Goal: Task Accomplishment & Management: Use online tool/utility

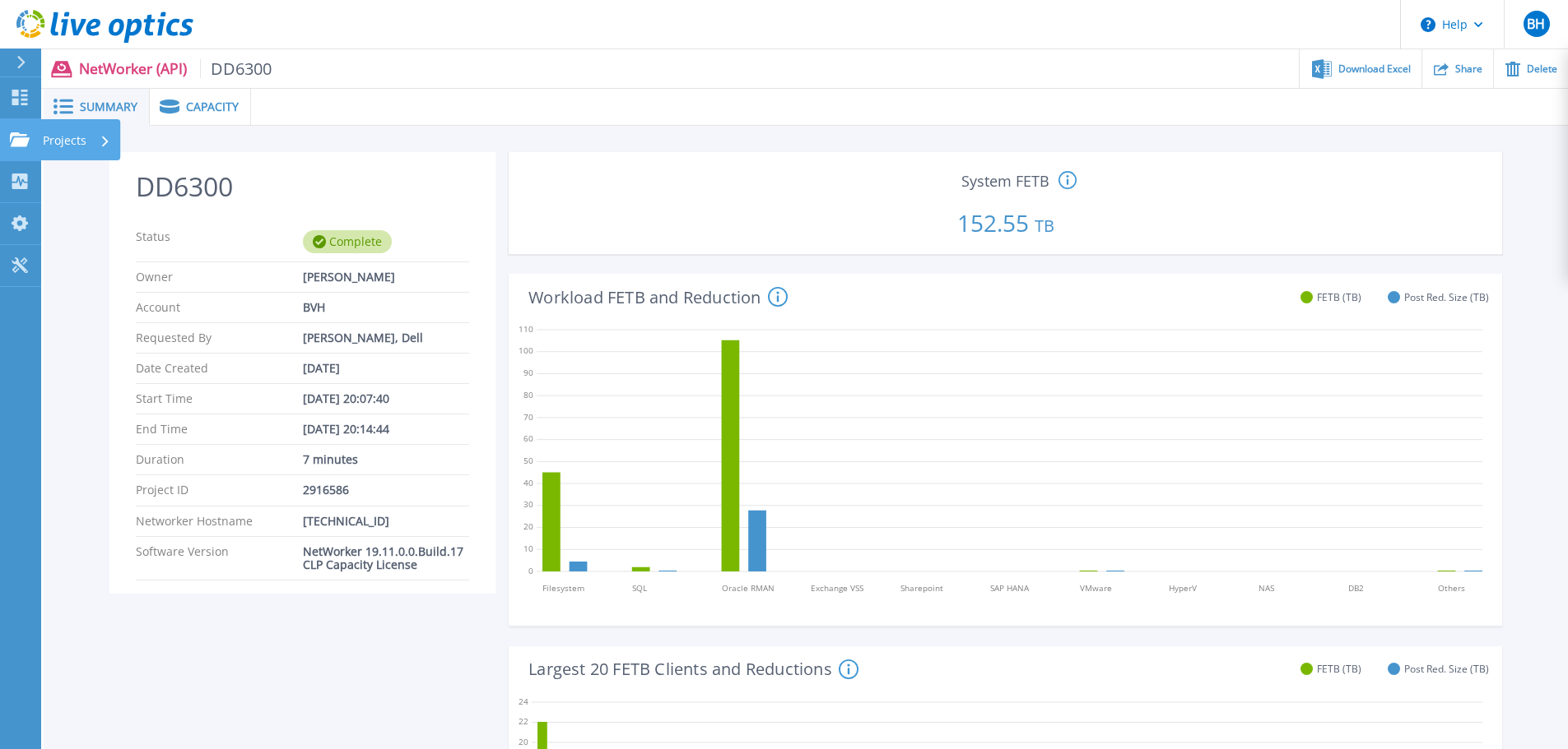
click at [56, 139] on p "Projects" at bounding box center [65, 140] width 44 height 43
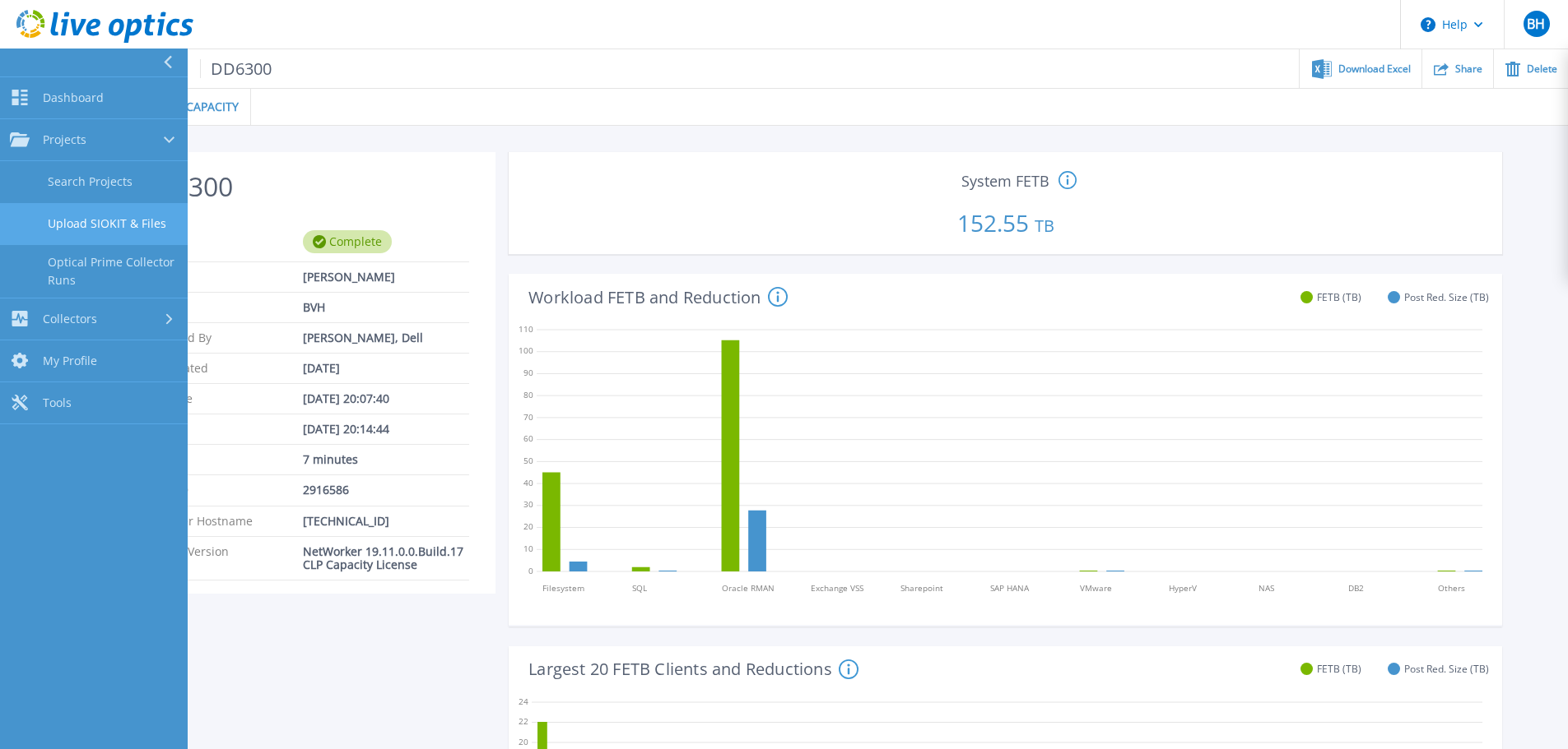
click at [126, 228] on link "Upload SIOKIT & Files" at bounding box center [94, 224] width 188 height 42
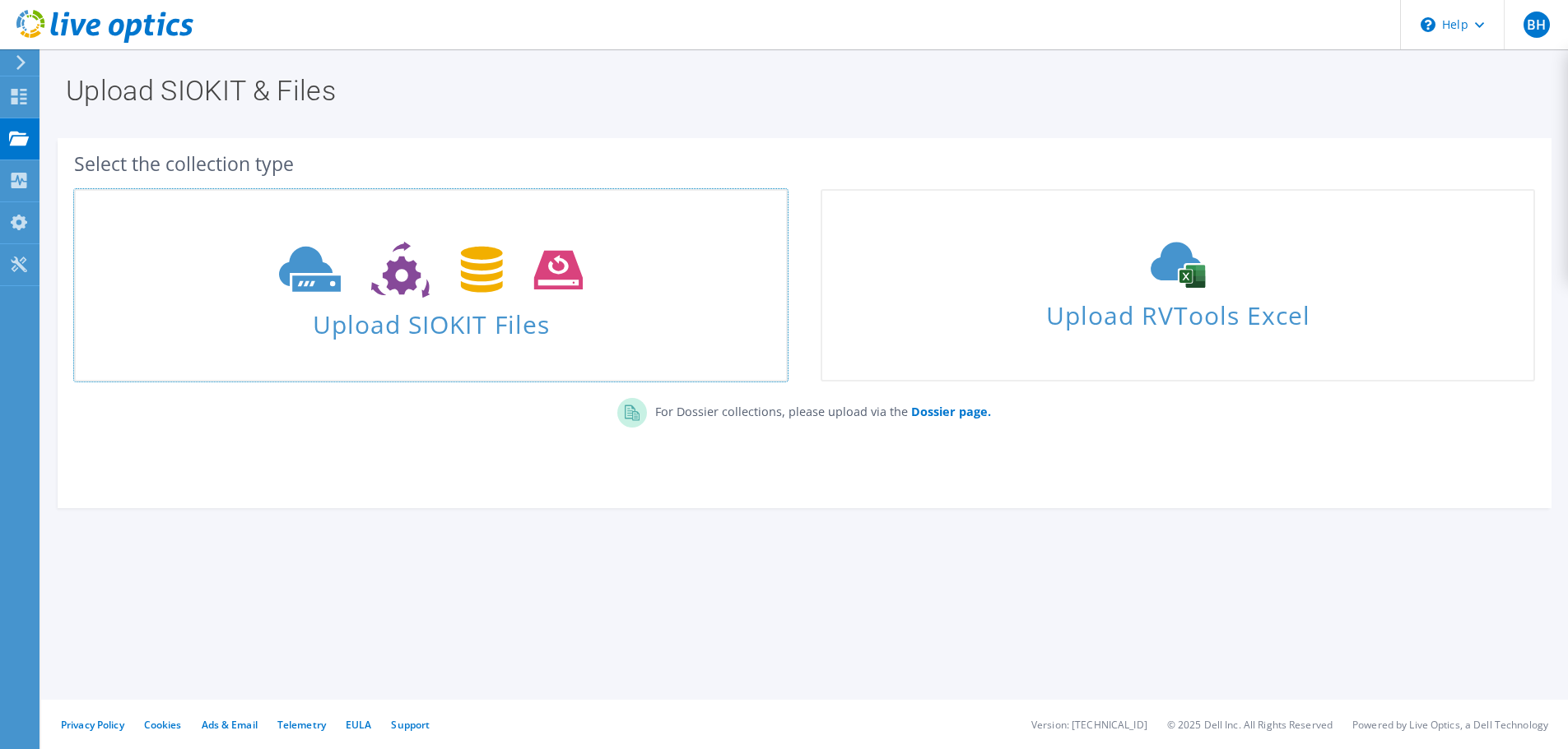
click at [598, 331] on span "Upload SIOKIT Files" at bounding box center [431, 319] width 710 height 35
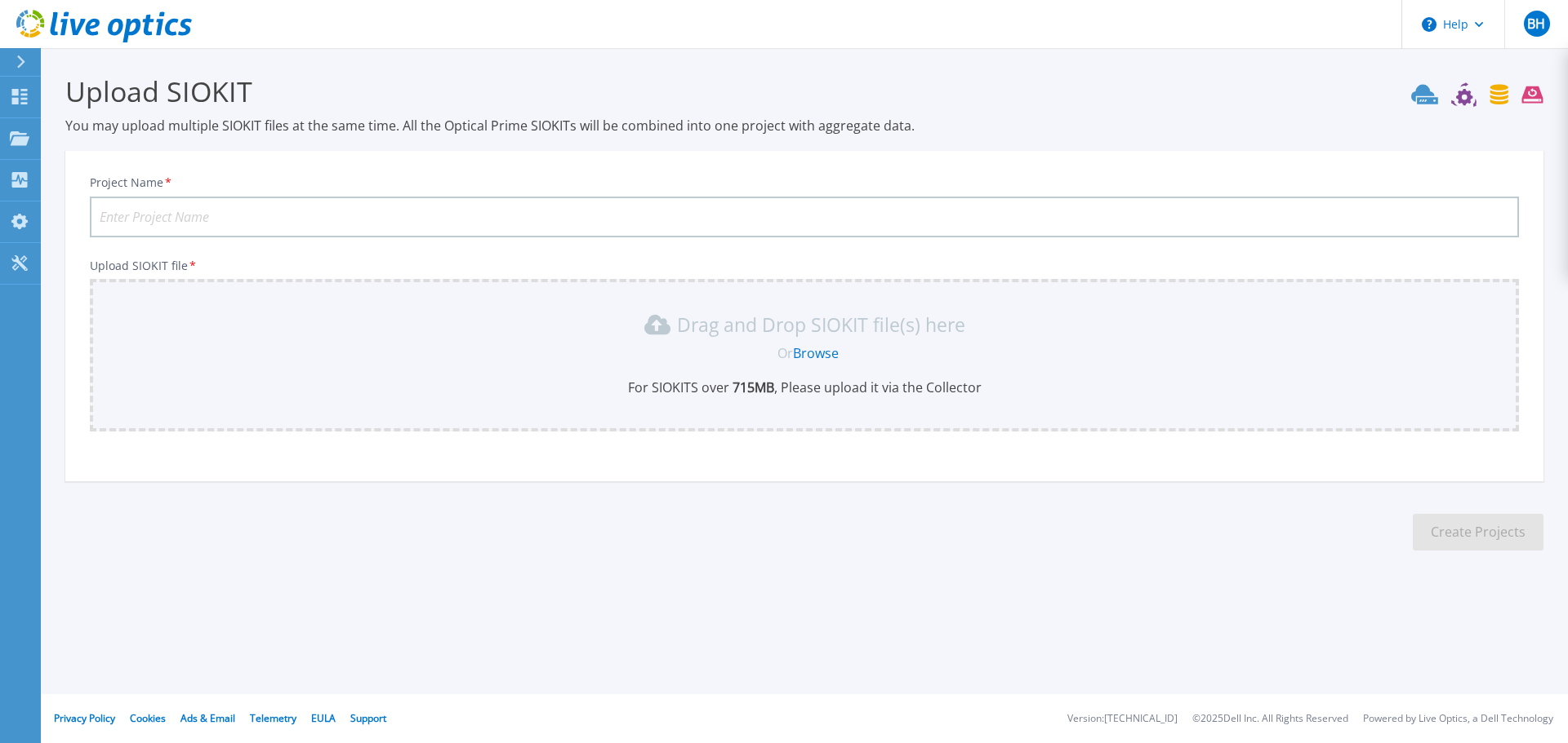
click at [165, 221] on input "Project Name *" at bounding box center [804, 217] width 1429 height 41
click at [235, 218] on input "Project Name *" at bounding box center [804, 217] width 1429 height 41
type input "network20250811"
click at [817, 350] on link "Browse" at bounding box center [816, 353] width 46 height 18
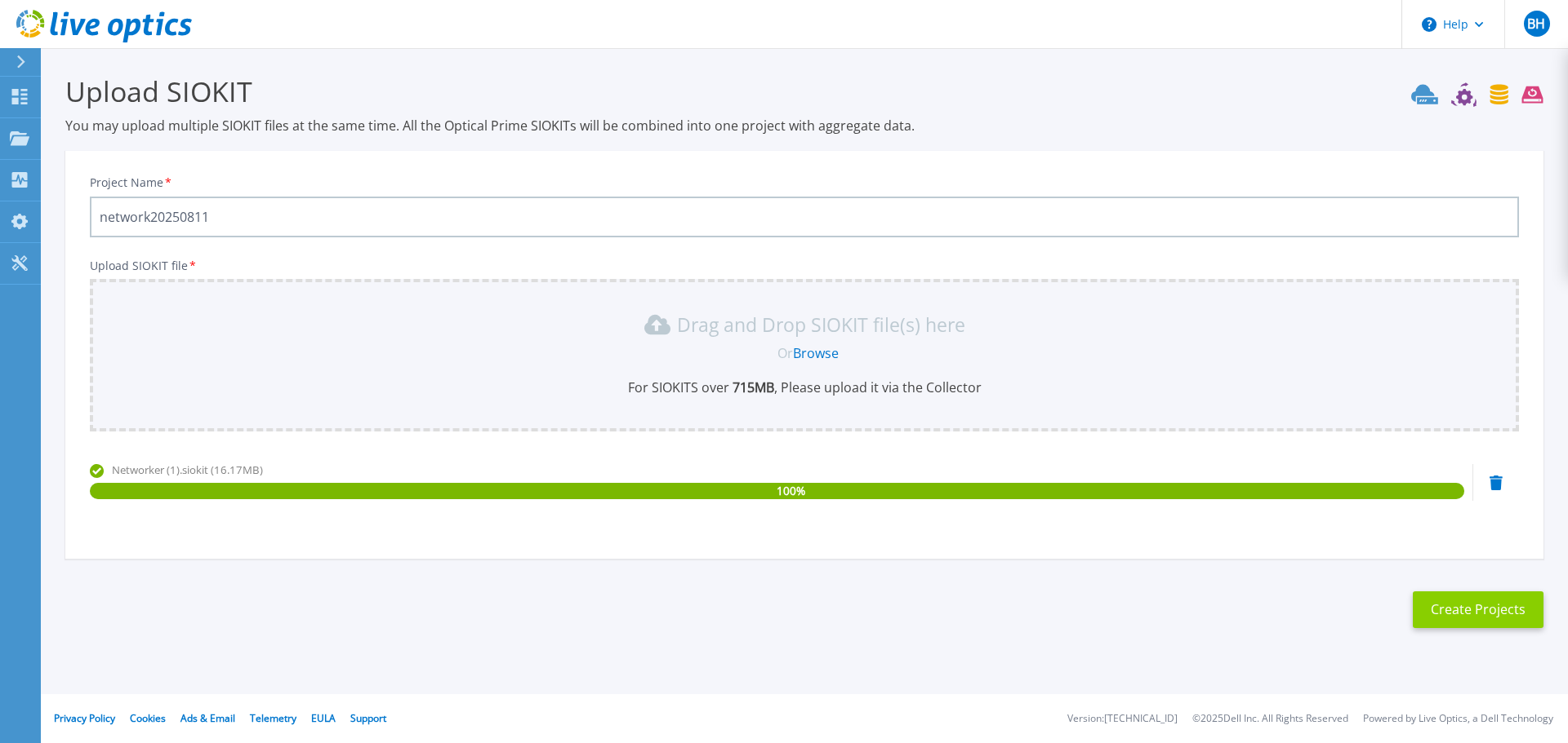
click at [1496, 616] on button "Create Projects" at bounding box center [1478, 609] width 131 height 37
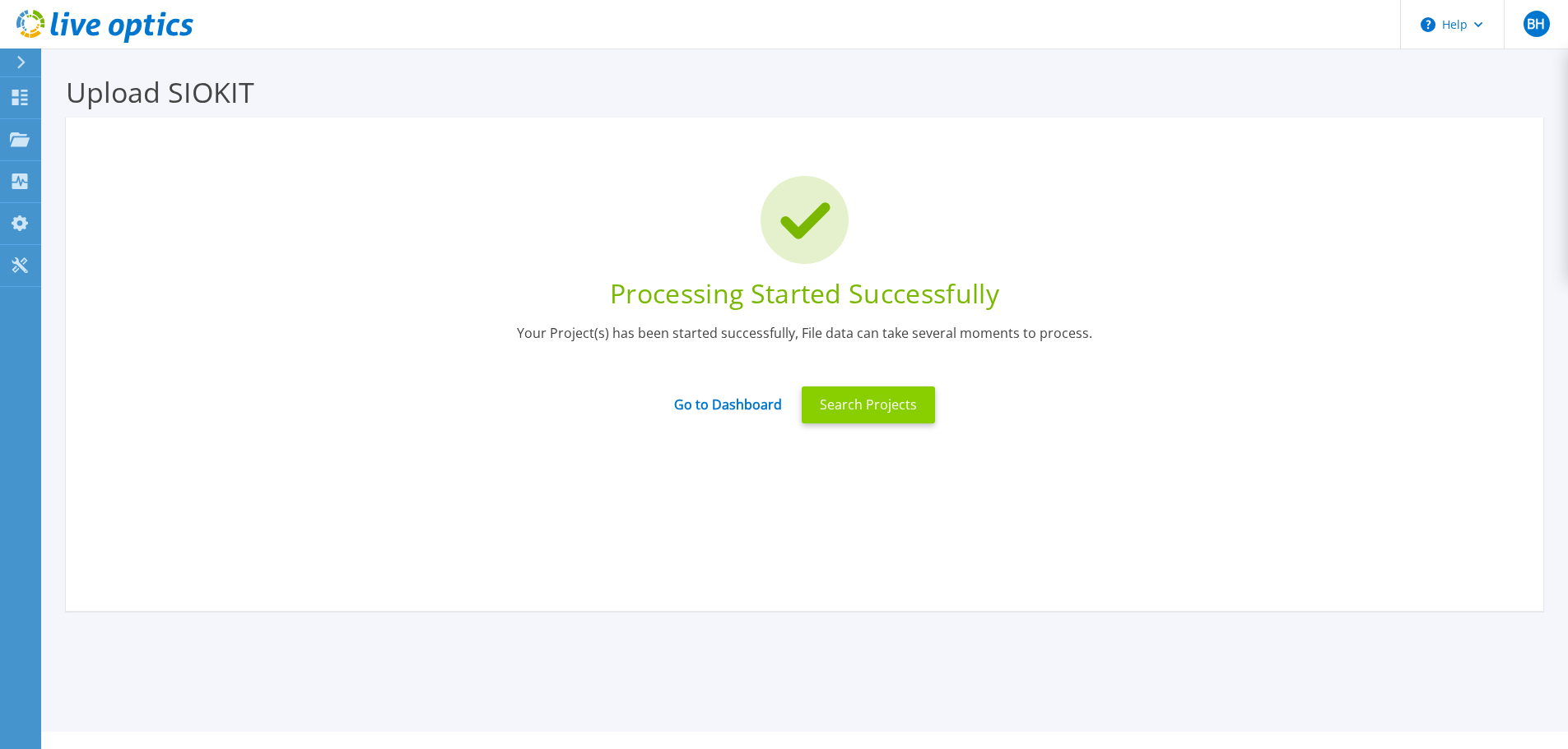
drag, startPoint x: 850, startPoint y: 408, endPoint x: 865, endPoint y: 413, distance: 15.8
click at [865, 413] on button "Search Projects" at bounding box center [868, 405] width 133 height 37
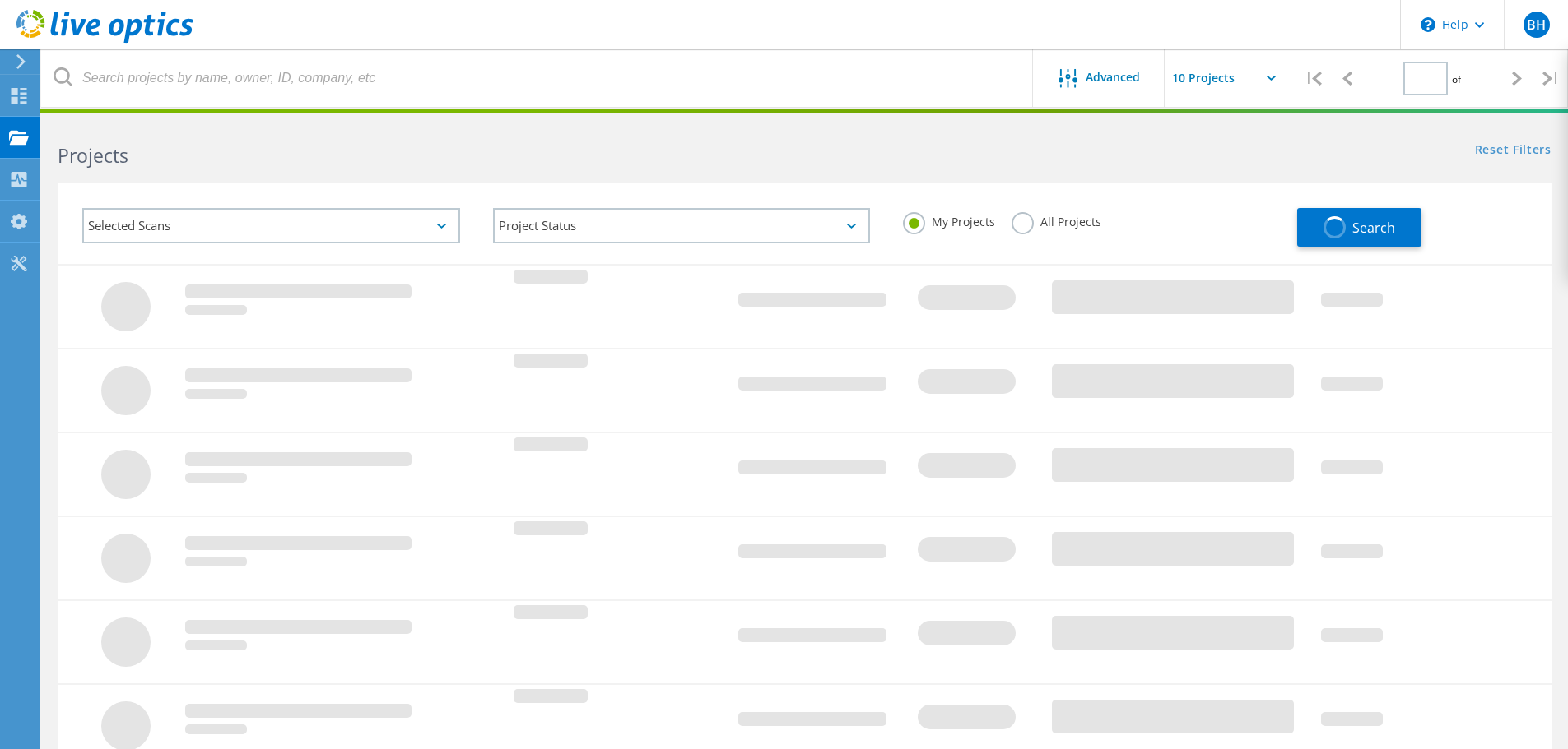
type input "1"
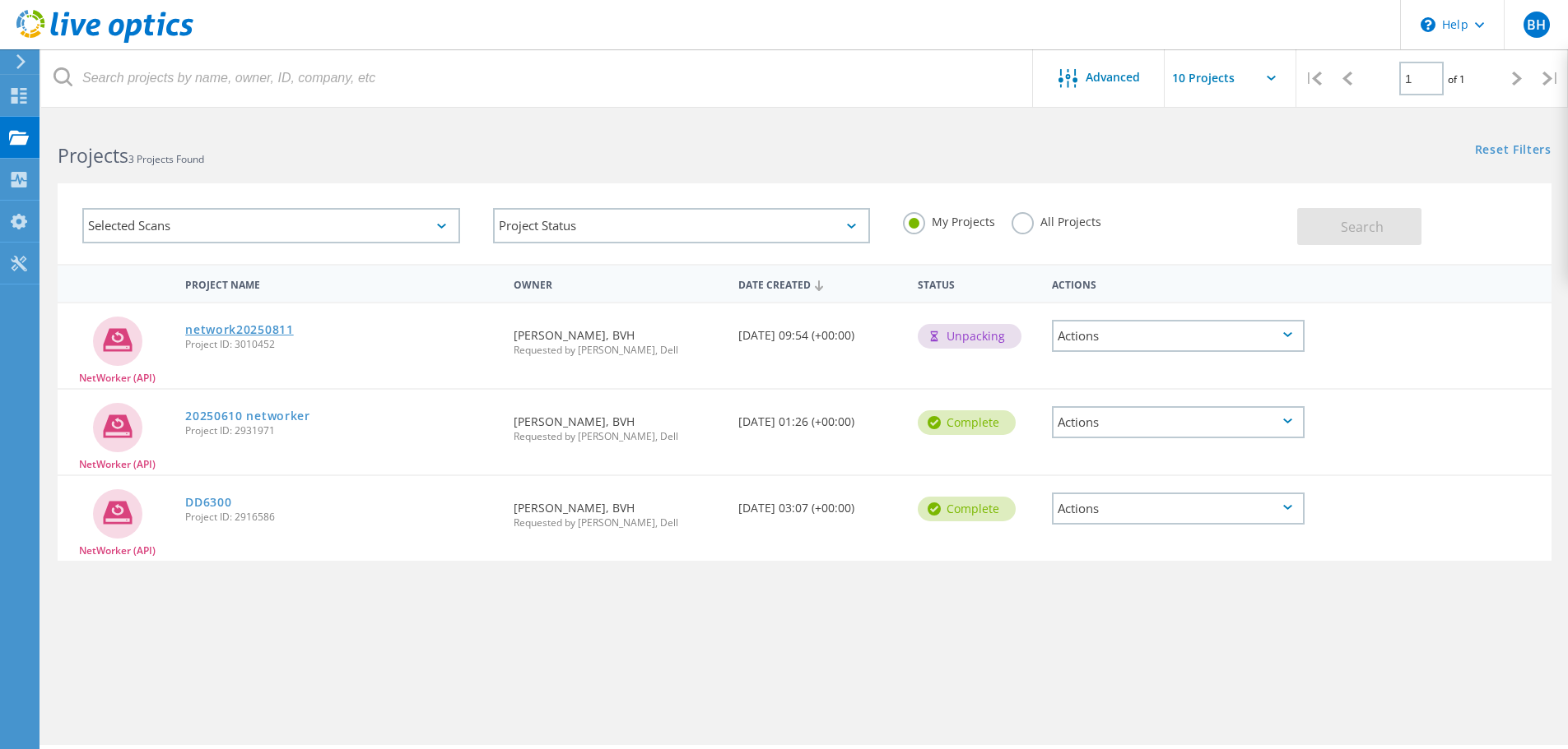
click at [248, 327] on link "network20250811" at bounding box center [239, 329] width 108 height 12
